Goal: Task Accomplishment & Management: Complete application form

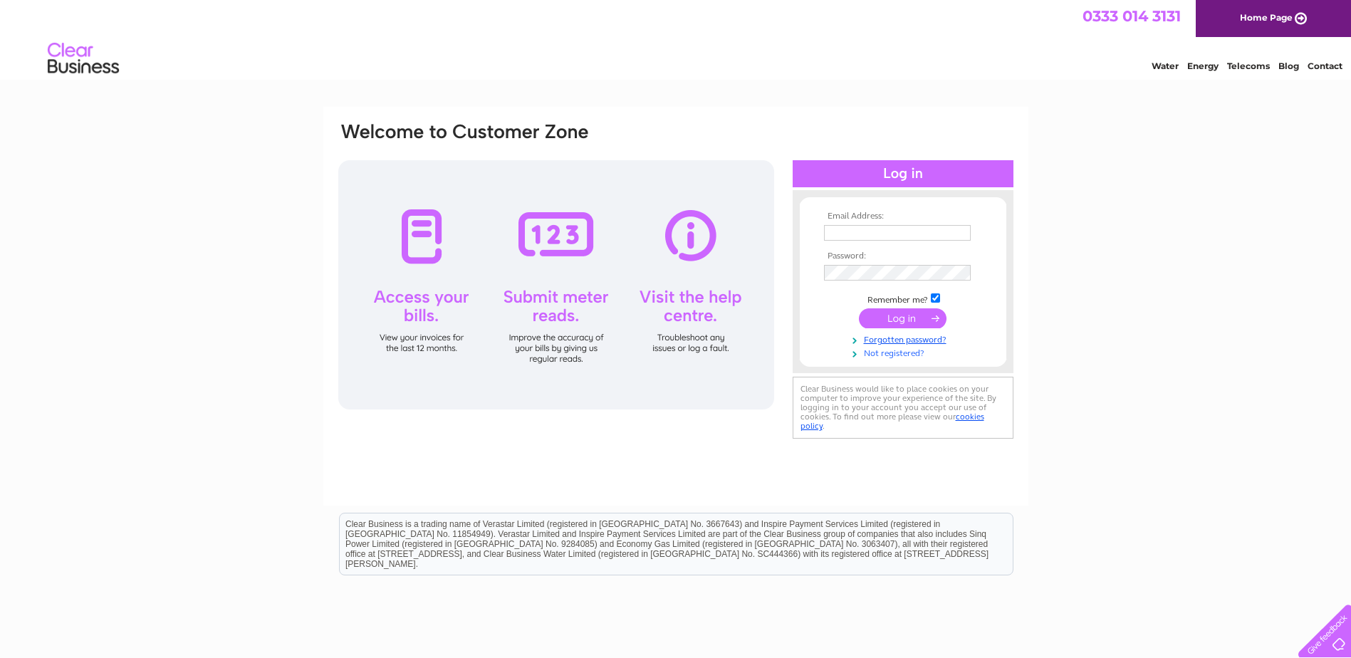
click at [905, 354] on link "Not registered?" at bounding box center [905, 352] width 162 height 14
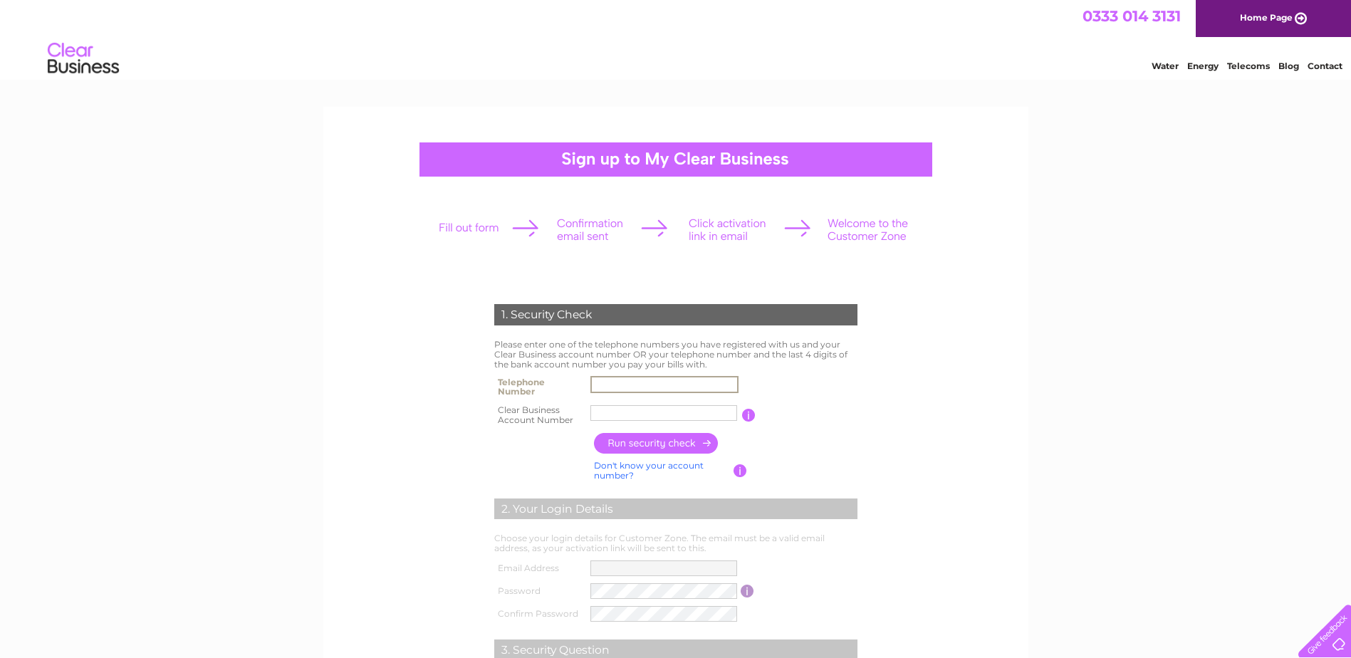
click at [642, 389] on input "text" at bounding box center [664, 384] width 148 height 17
type input "01592890000"
click at [623, 422] on label at bounding box center [665, 423] width 151 height 4
click at [623, 421] on input "text" at bounding box center [663, 413] width 147 height 16
click at [747, 420] on input "button" at bounding box center [749, 415] width 14 height 13
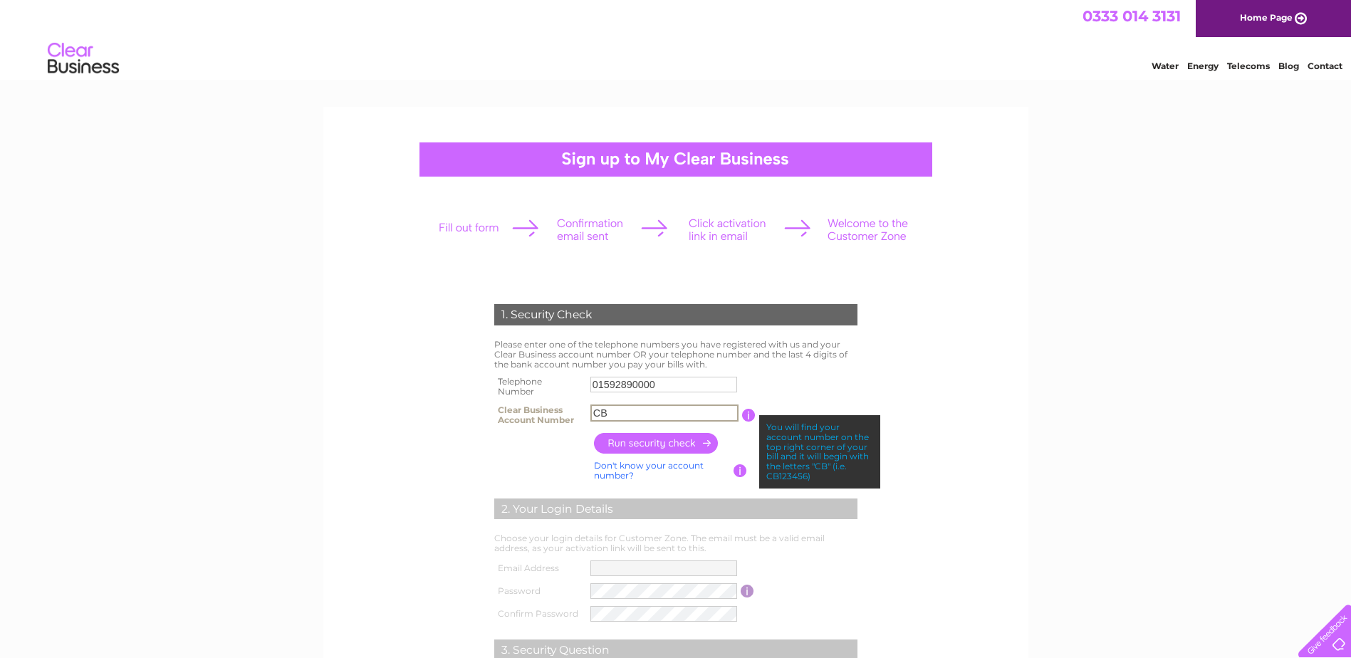
click at [723, 405] on input "CB" at bounding box center [664, 413] width 148 height 17
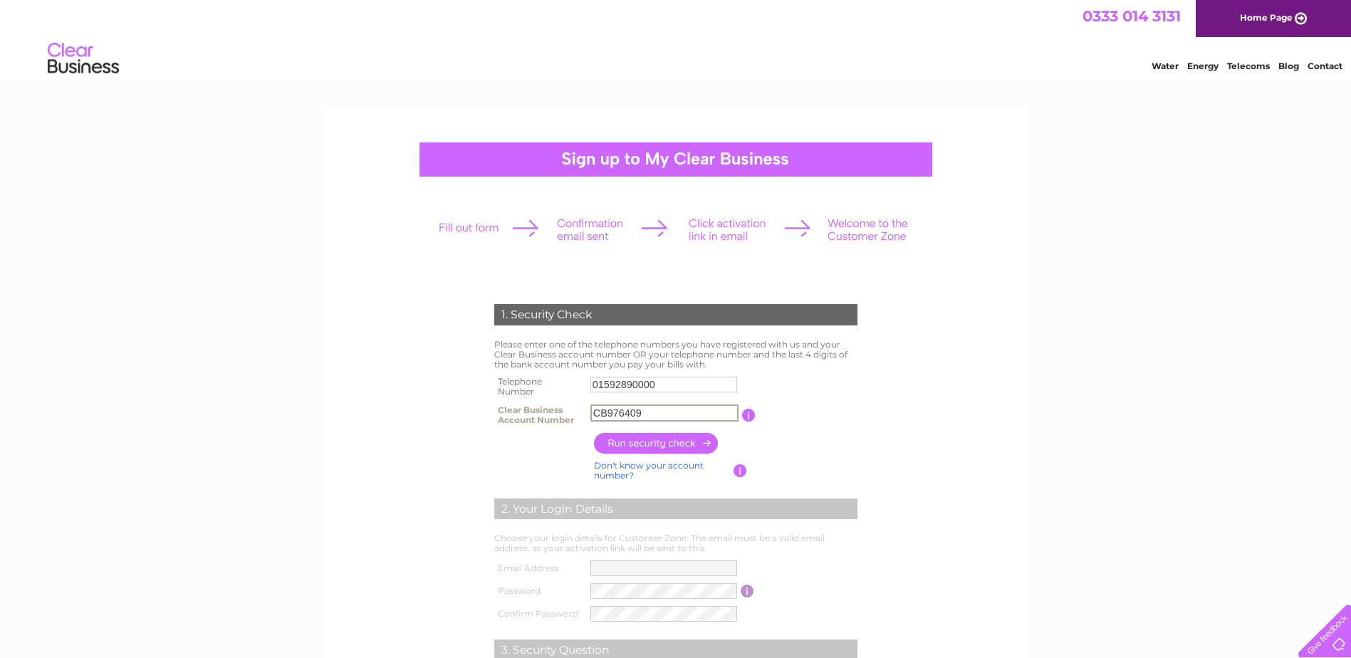
type input "CB976409"
click at [699, 444] on input "button" at bounding box center [656, 443] width 125 height 21
type input "pa*********@ya*******"
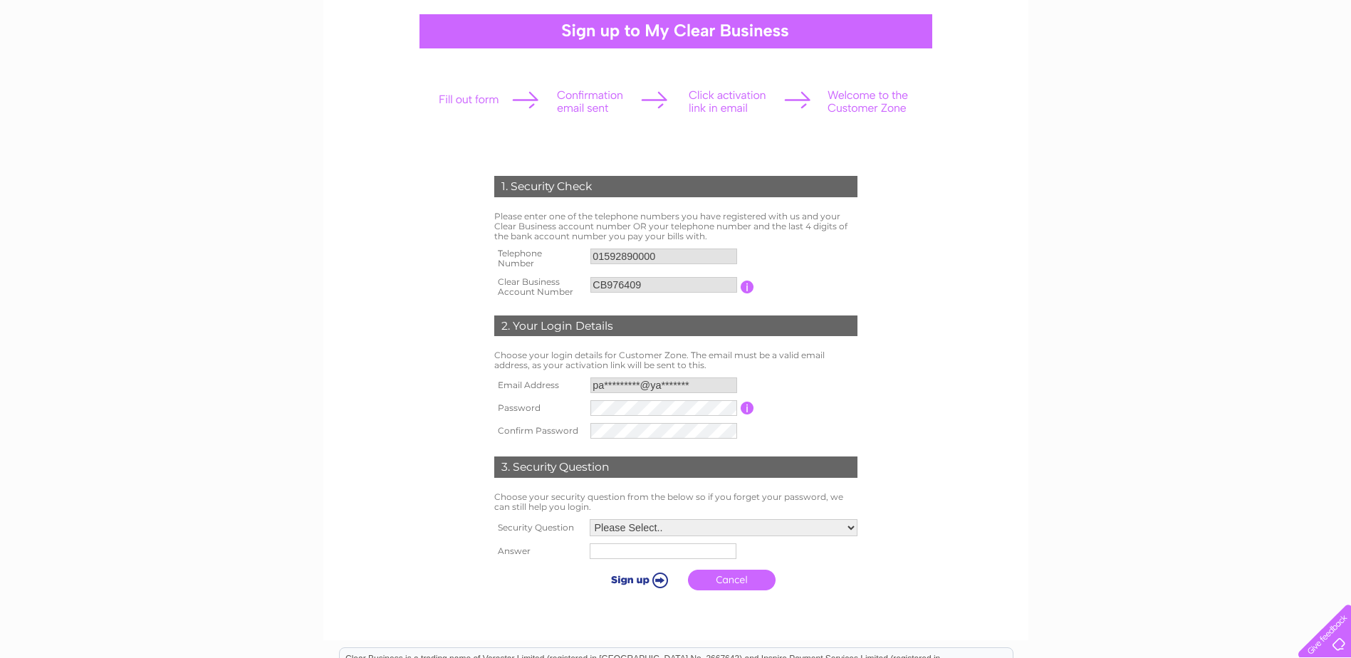
scroll to position [142, 0]
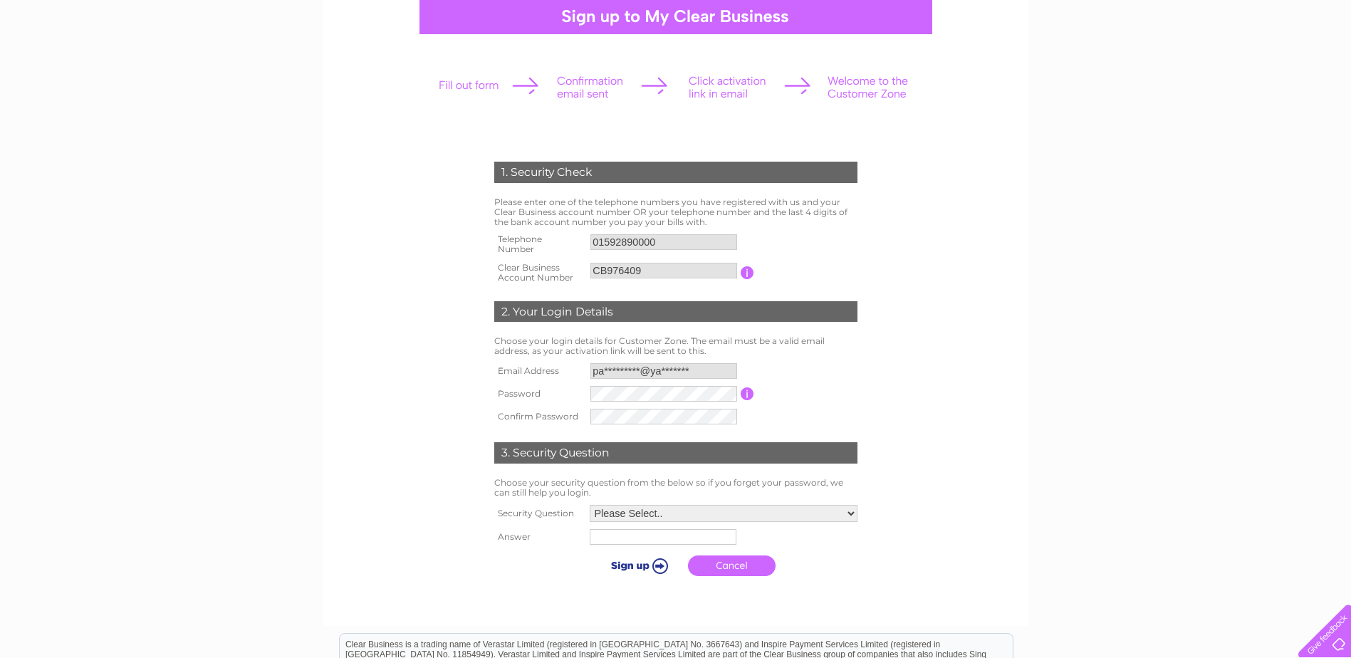
click at [749, 388] on input "button" at bounding box center [748, 393] width 14 height 13
click at [751, 418] on table "Email Address pa*********@ya******* Password Password must be at least 6 charac…" at bounding box center [676, 394] width 370 height 68
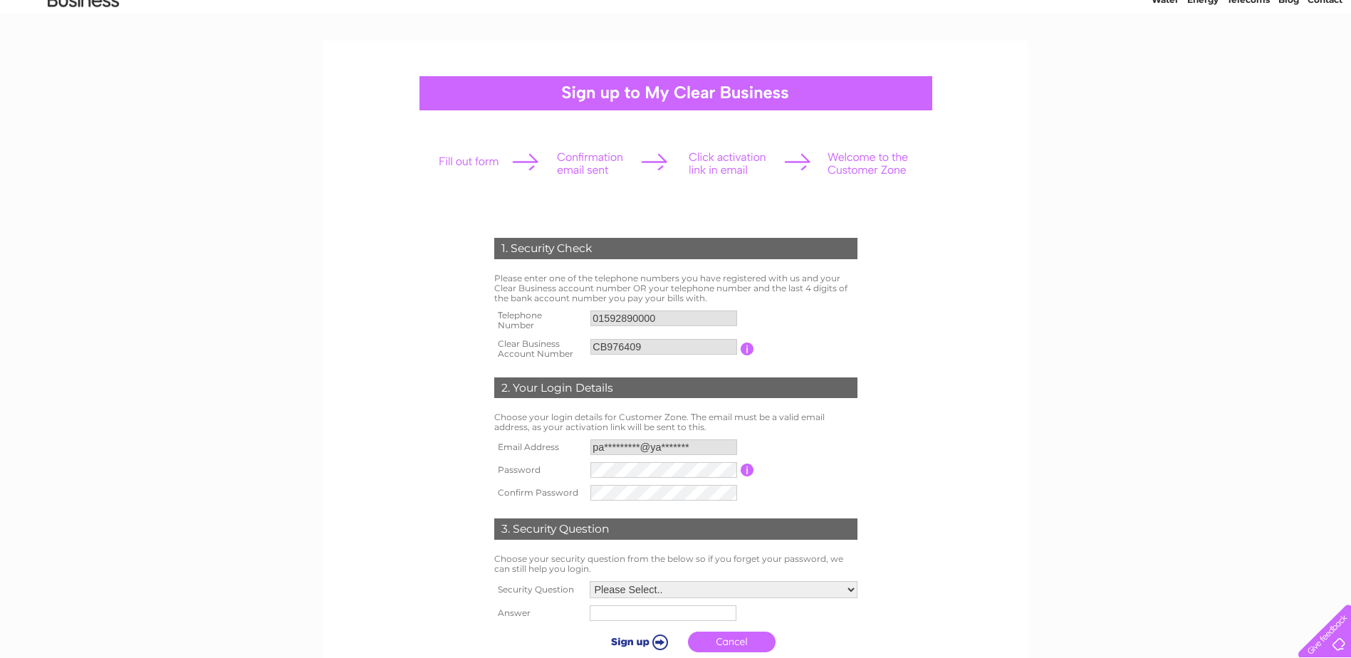
scroll to position [0, 0]
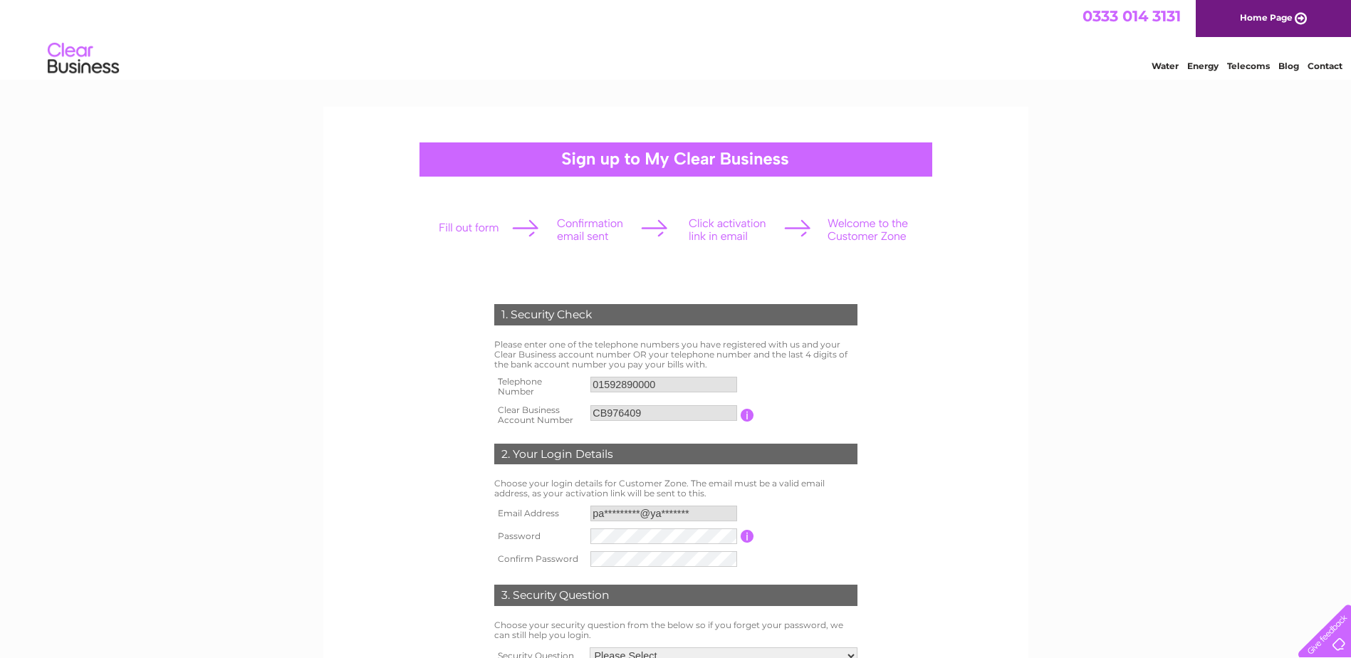
click at [94, 55] on img at bounding box center [83, 58] width 73 height 43
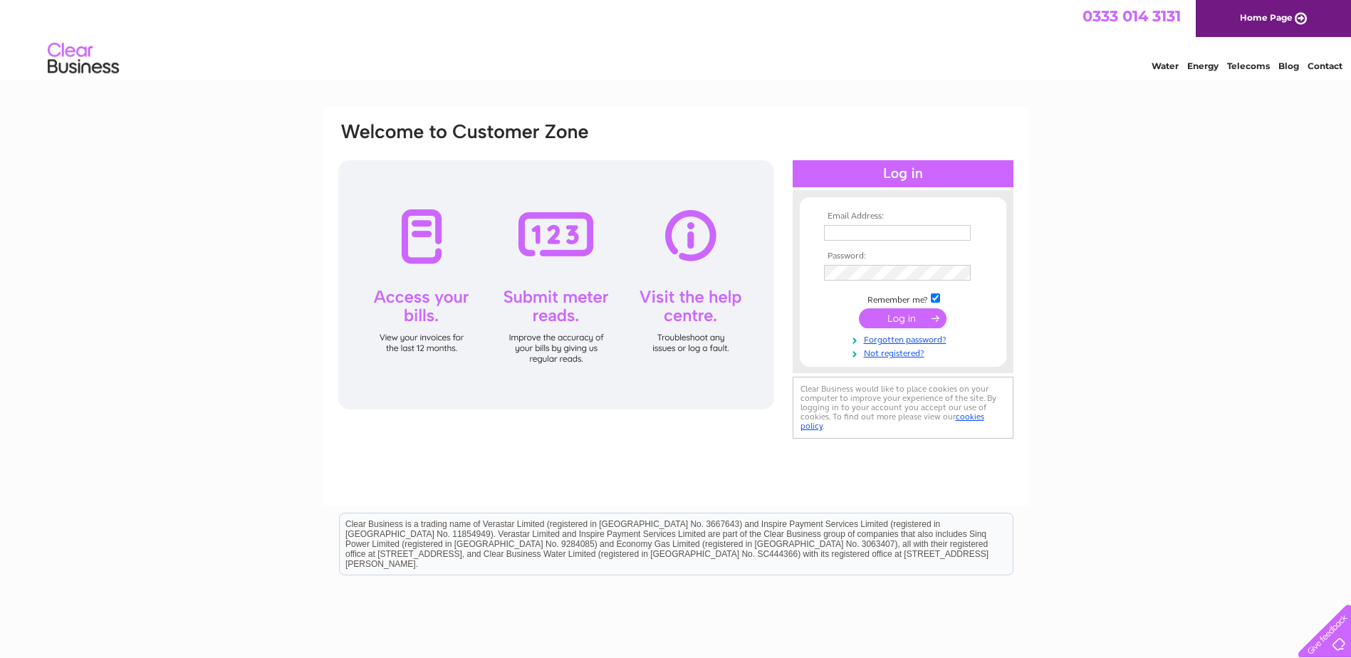
click at [1158, 64] on link "Water" at bounding box center [1165, 66] width 27 height 11
